Goal: Task Accomplishment & Management: Use online tool/utility

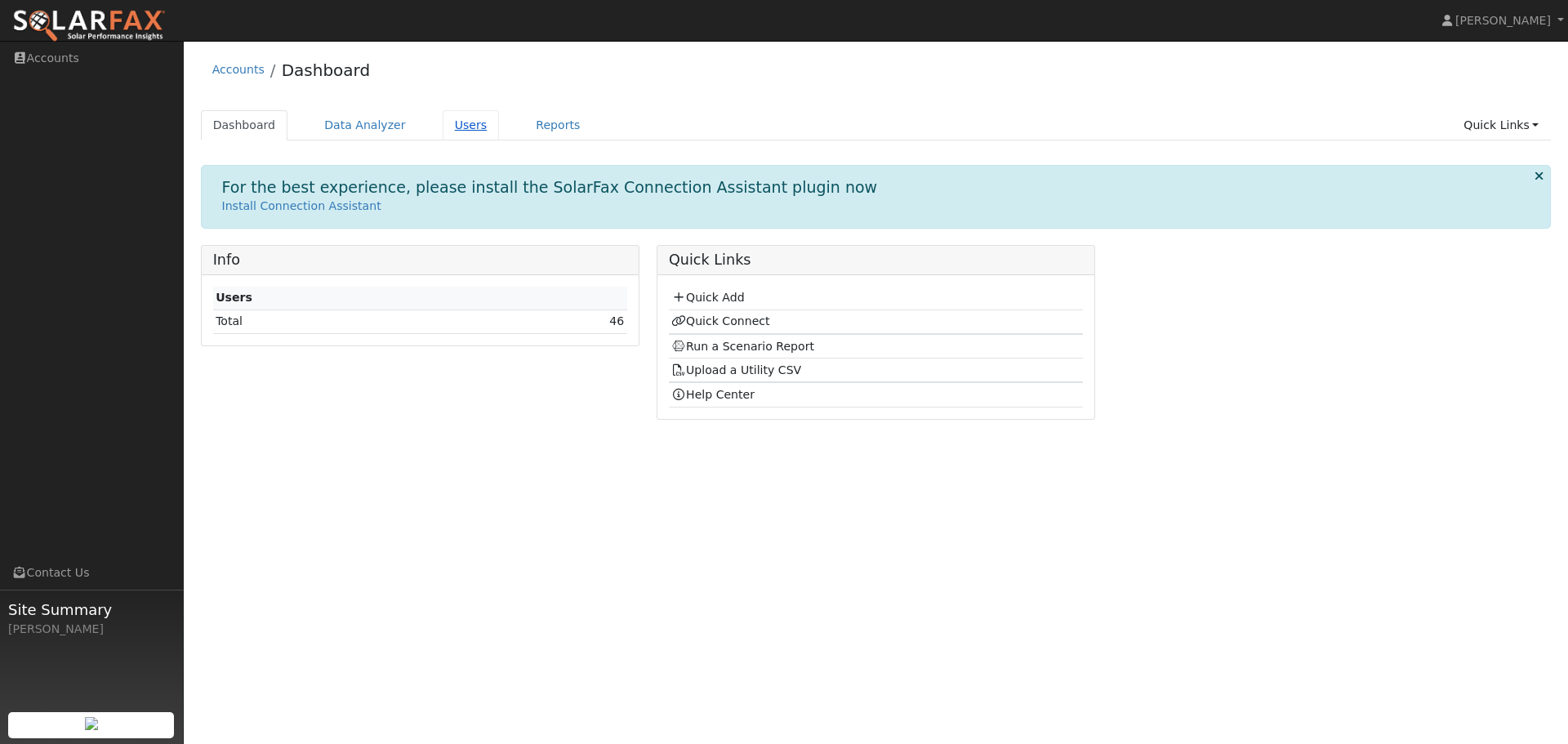
click at [461, 120] on link "Users" at bounding box center [471, 126] width 57 height 30
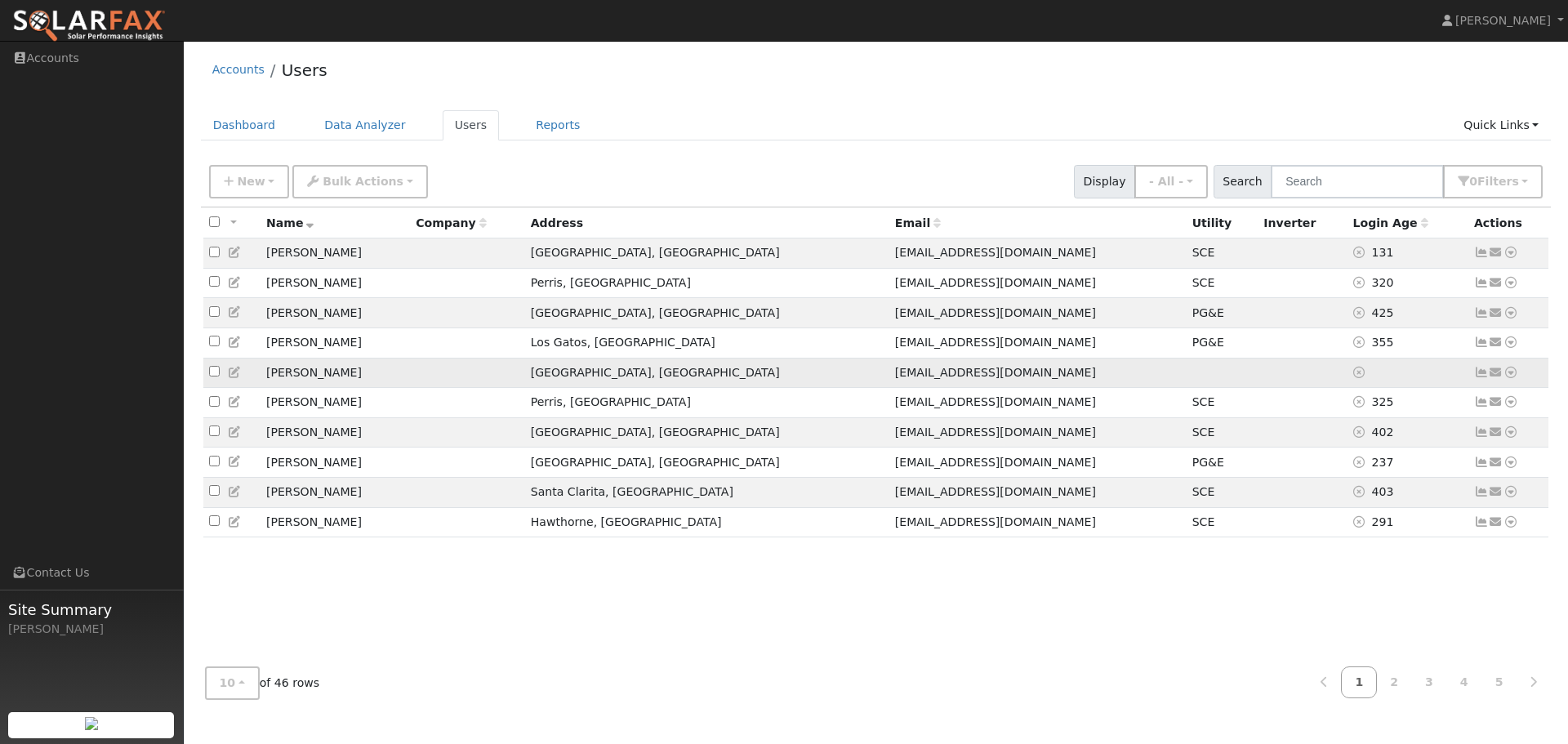
click at [1513, 379] on icon at bounding box center [1511, 372] width 15 height 11
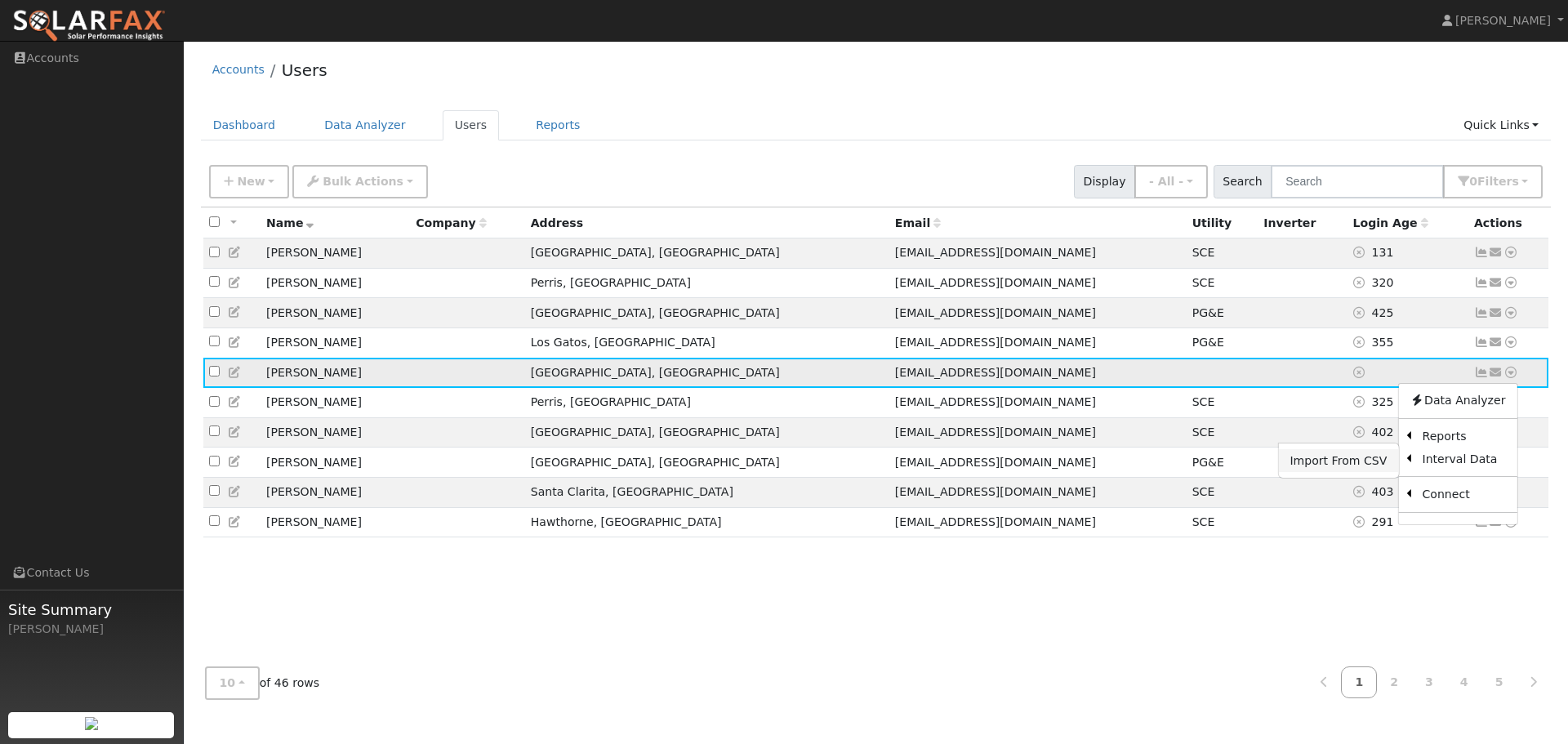
click at [1354, 466] on link "Import From CSV" at bounding box center [1339, 461] width 120 height 22
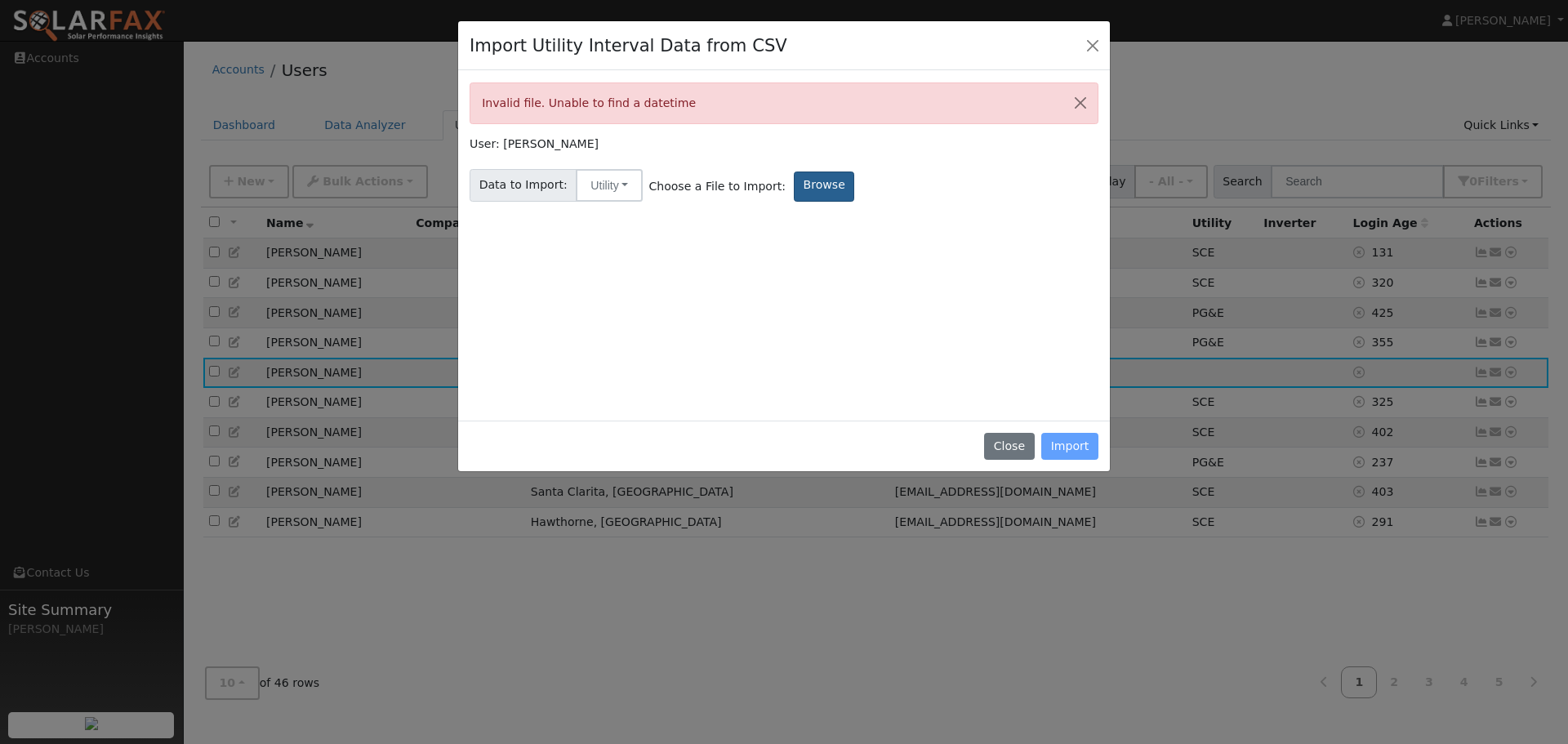
click at [794, 181] on label "Browse" at bounding box center [824, 186] width 61 height 30
click at [0, 0] on input "Browse" at bounding box center [0, 0] width 0 height 0
